Goal: Task Accomplishment & Management: Use online tool/utility

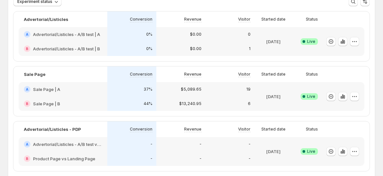
scroll to position [109, 0]
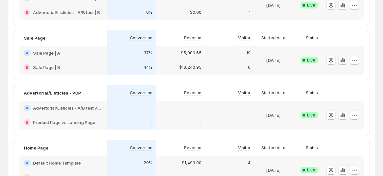
click at [346, 62] on icon "button" at bounding box center [343, 60] width 7 height 7
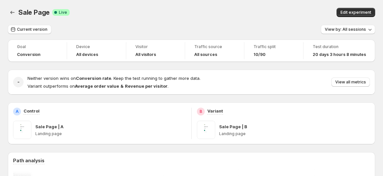
scroll to position [182, 0]
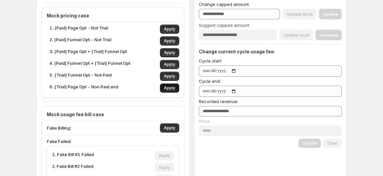
scroll to position [145, 0]
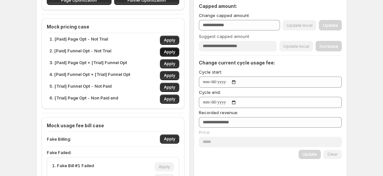
click at [172, 52] on span "Apply" at bounding box center [169, 51] width 11 height 5
type input "***"
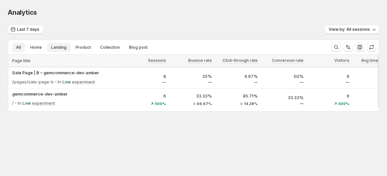
click at [57, 46] on span "Landing" at bounding box center [58, 47] width 15 height 5
